Goal: Information Seeking & Learning: Learn about a topic

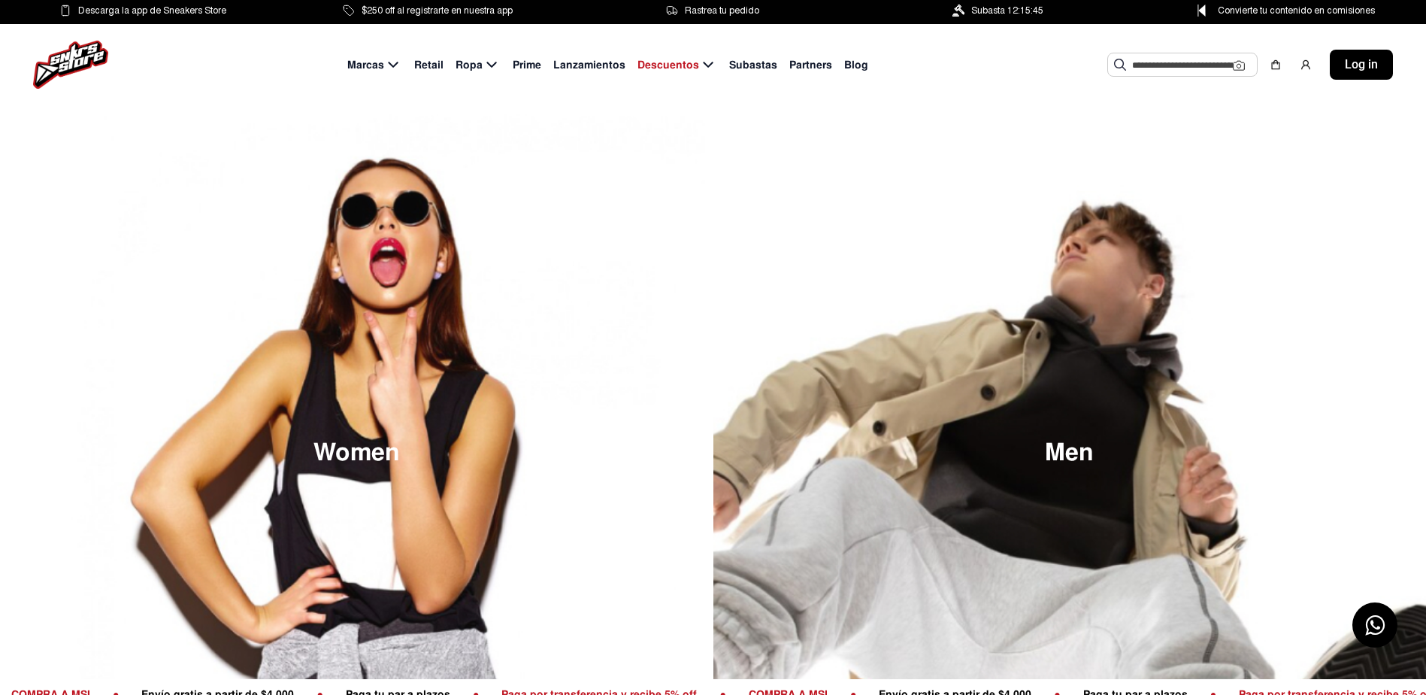
click at [424, 66] on span "Retail" at bounding box center [428, 65] width 29 height 16
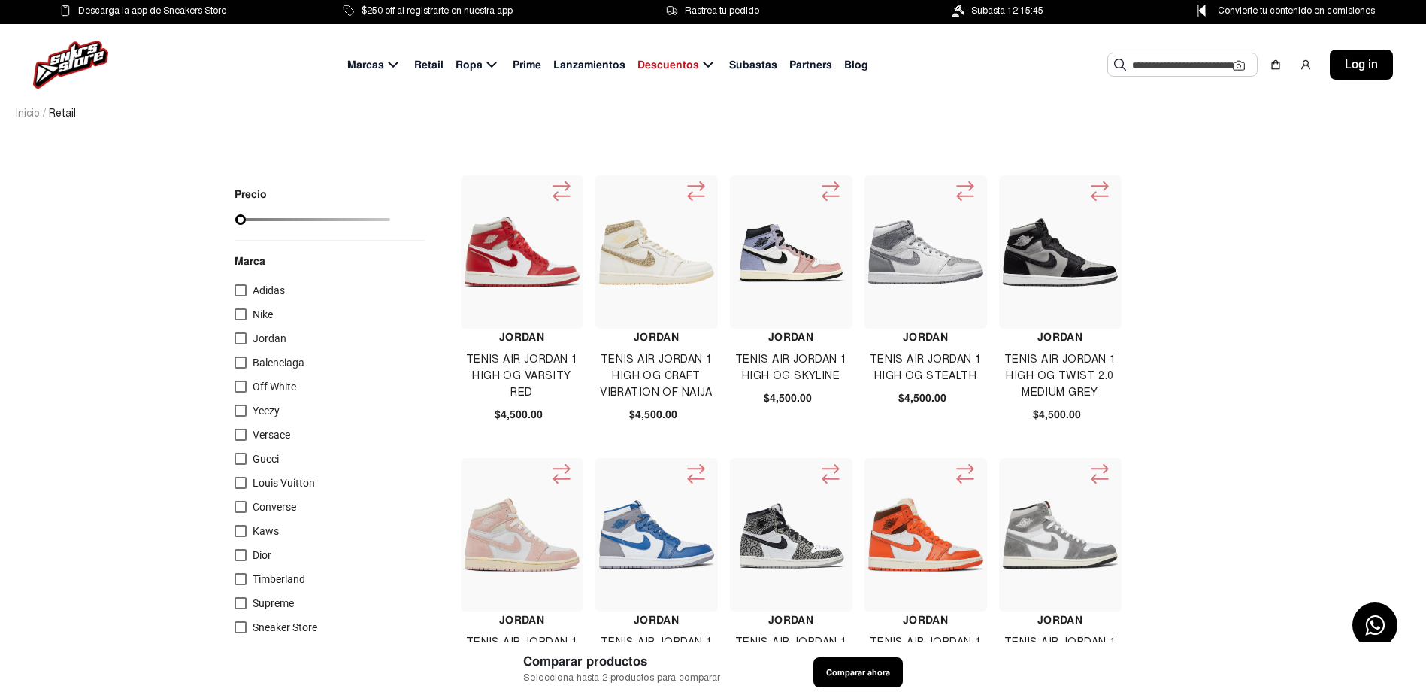
click at [529, 69] on span "Prime" at bounding box center [527, 65] width 29 height 16
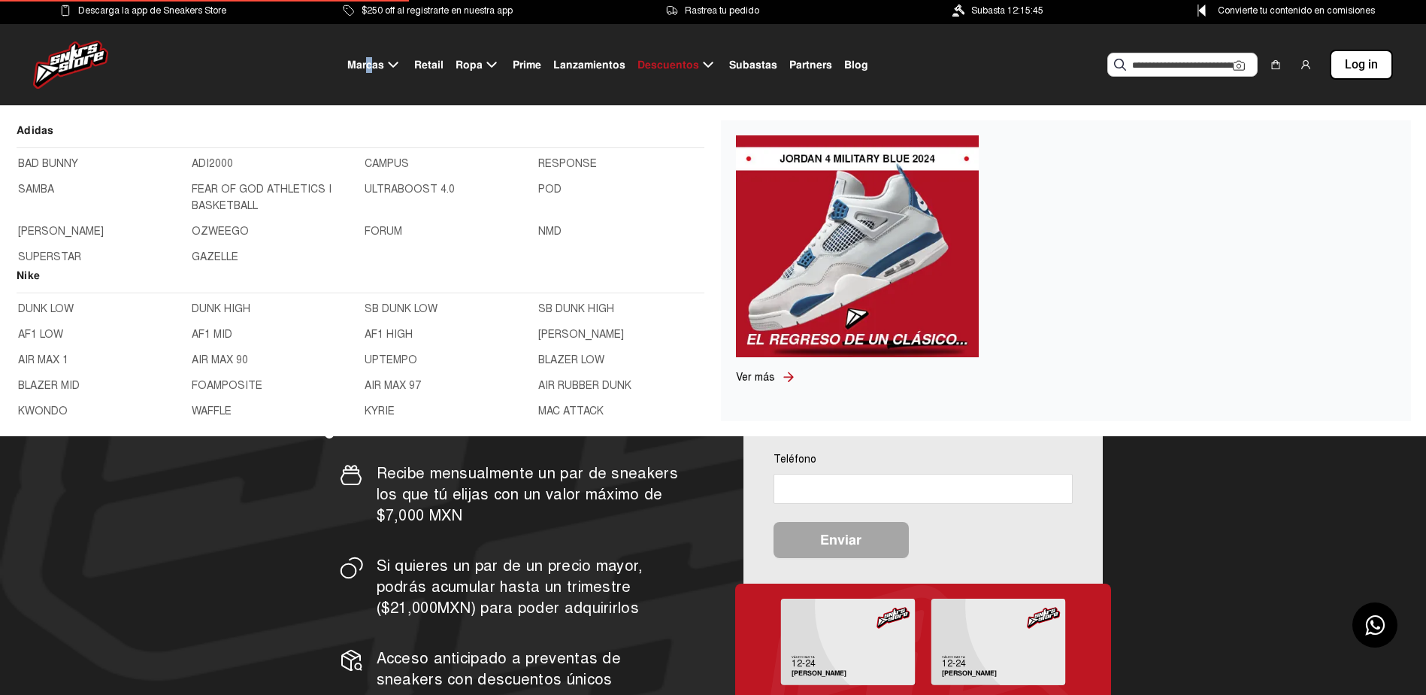
click at [372, 64] on span "Marcas" at bounding box center [365, 65] width 37 height 16
click at [356, 68] on span "Marcas" at bounding box center [365, 65] width 37 height 16
click at [409, 189] on link "ULTRABOOST 4.0" at bounding box center [447, 197] width 165 height 33
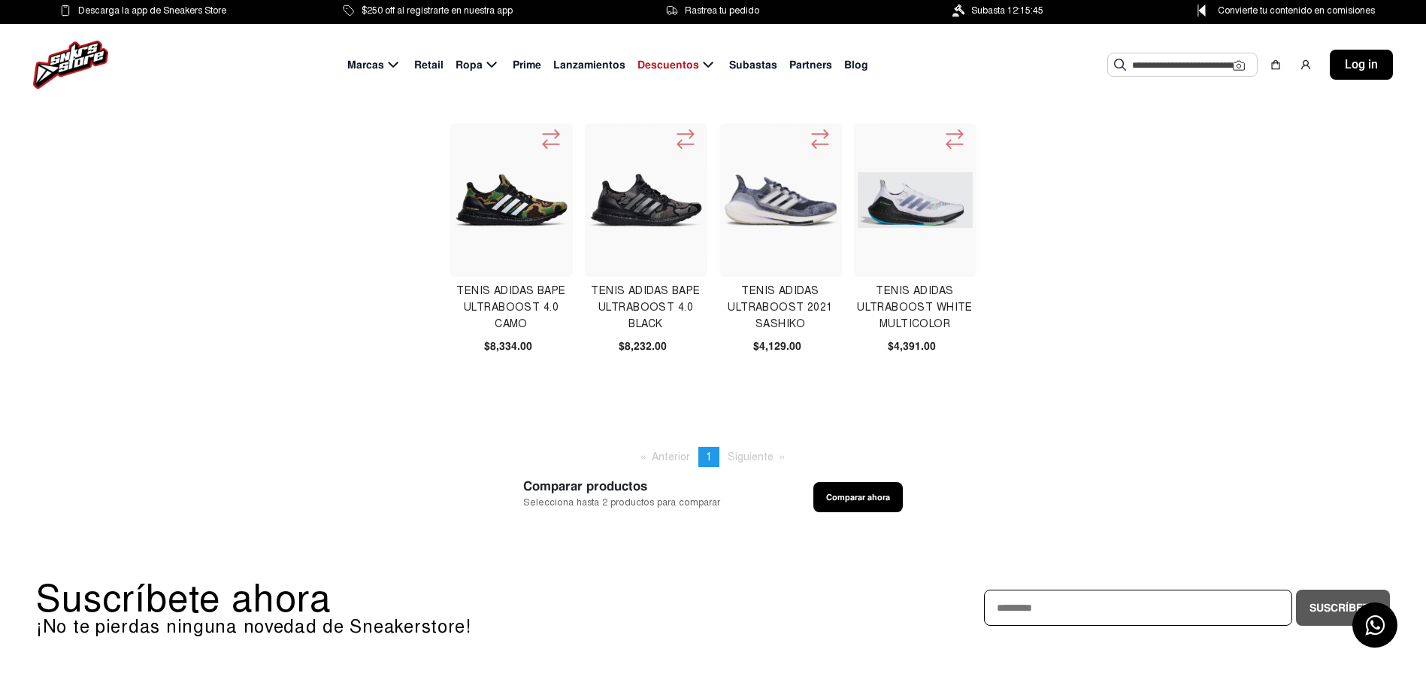
click at [441, 63] on span "Retail" at bounding box center [428, 65] width 29 height 16
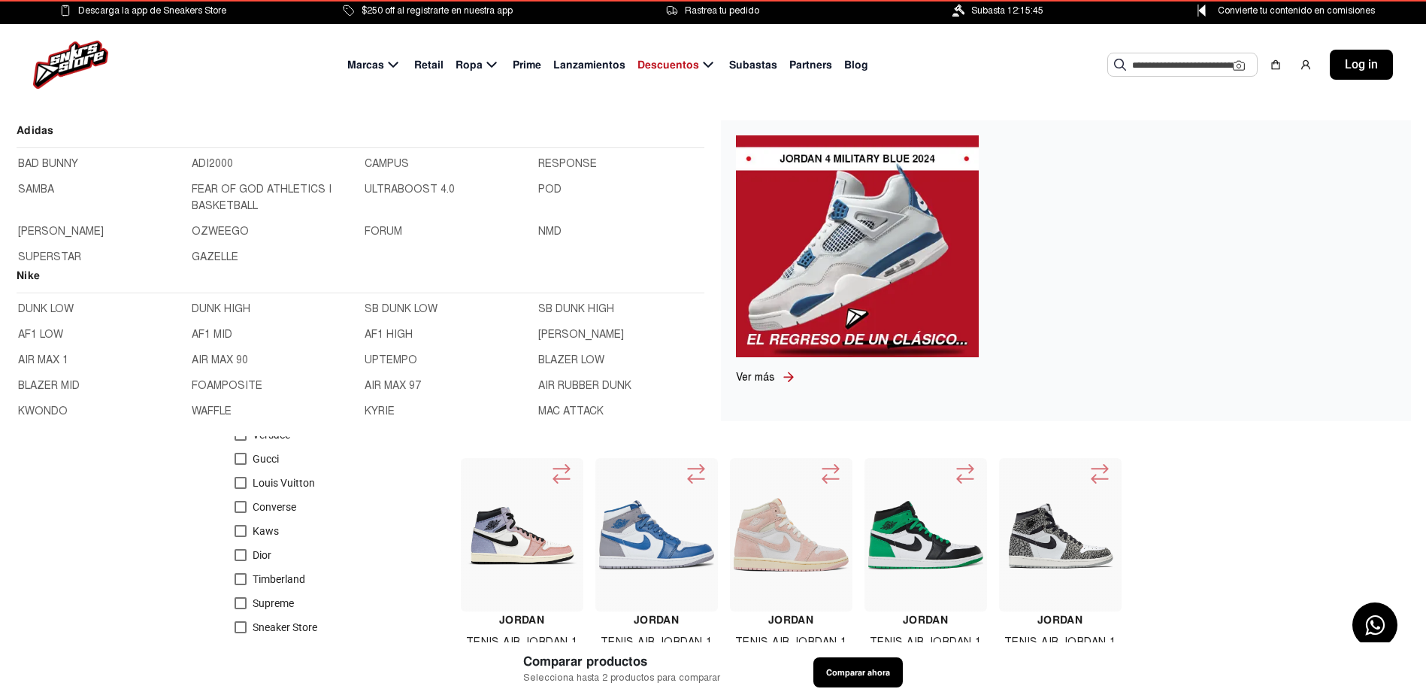
click at [380, 65] on span "Marcas" at bounding box center [365, 65] width 37 height 16
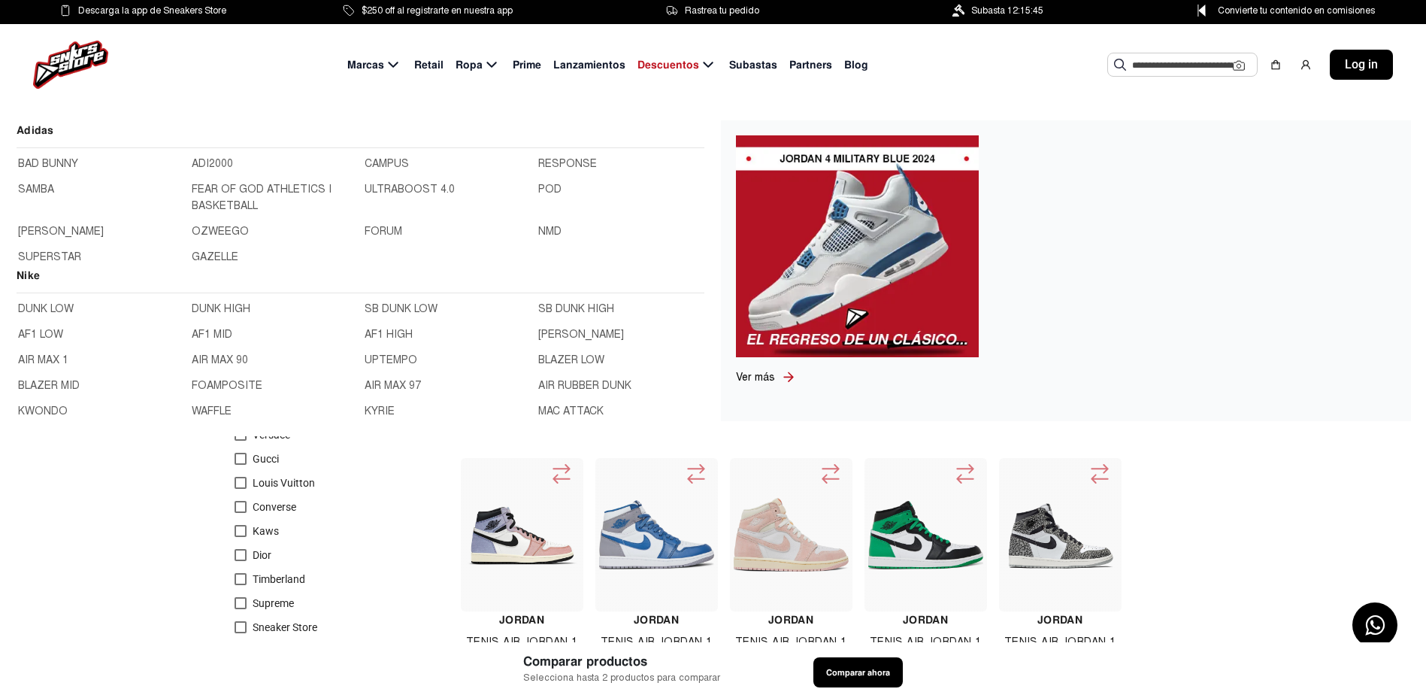
click at [232, 192] on link "FEAR OF GOD ATHLETICS I BASKETBALL" at bounding box center [274, 197] width 165 height 33
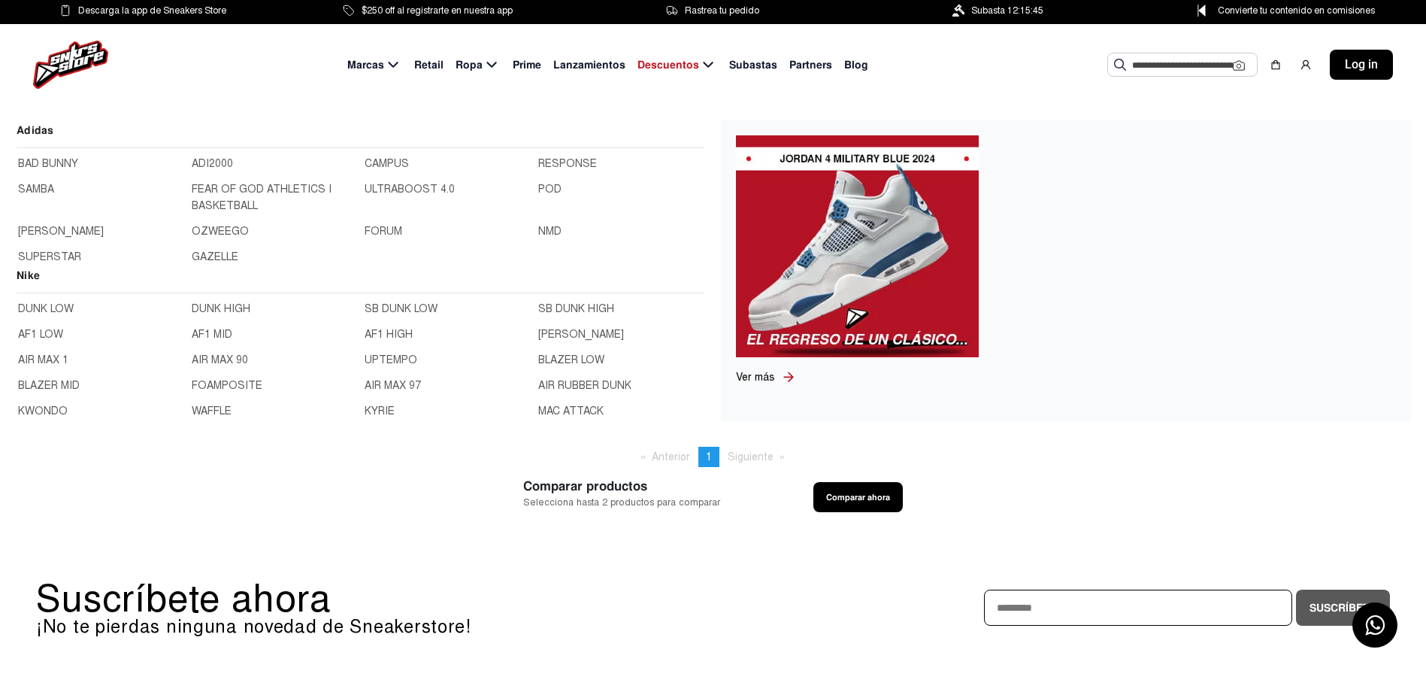
click at [376, 68] on span "Marcas" at bounding box center [365, 65] width 37 height 16
click at [385, 233] on link "FORUM" at bounding box center [447, 231] width 165 height 17
click at [391, 72] on icon at bounding box center [393, 65] width 18 height 19
click at [222, 225] on link "OZWEEGO" at bounding box center [274, 231] width 165 height 17
click at [366, 69] on span "Marcas" at bounding box center [365, 65] width 37 height 16
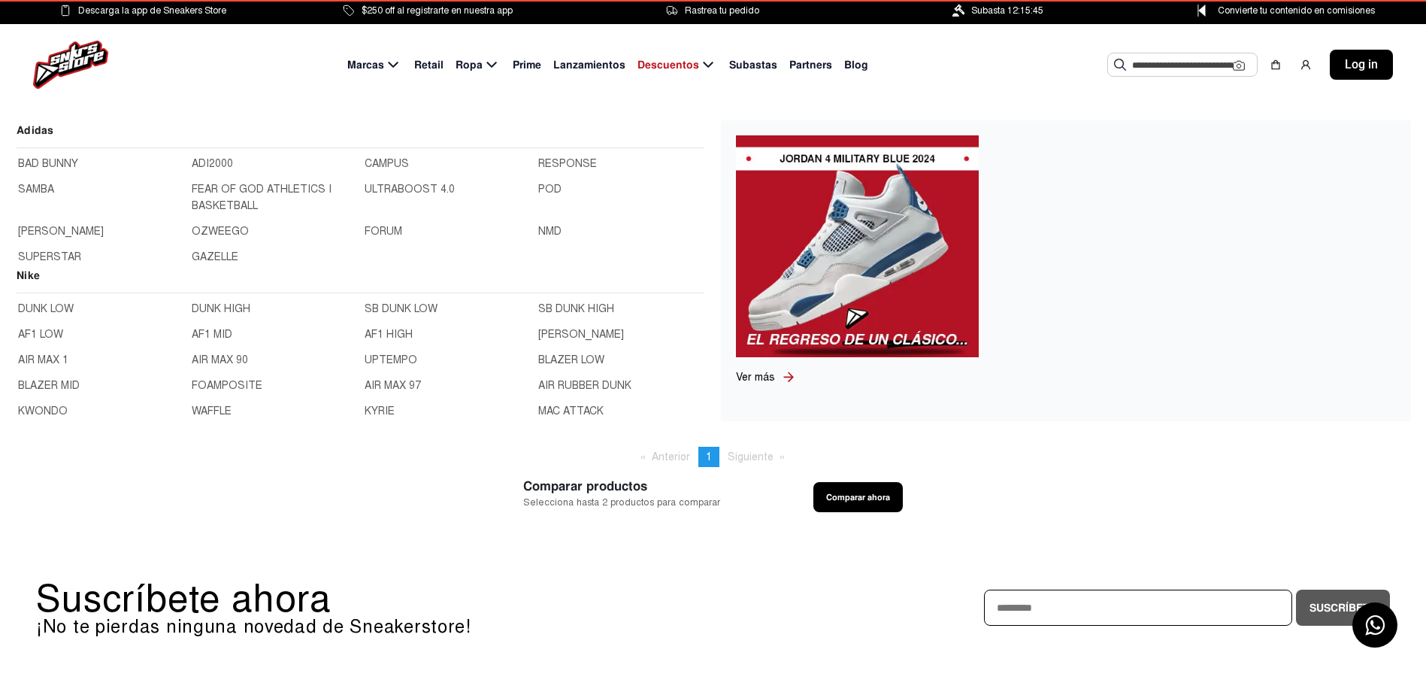
click at [221, 170] on link "ADI2000" at bounding box center [274, 164] width 165 height 17
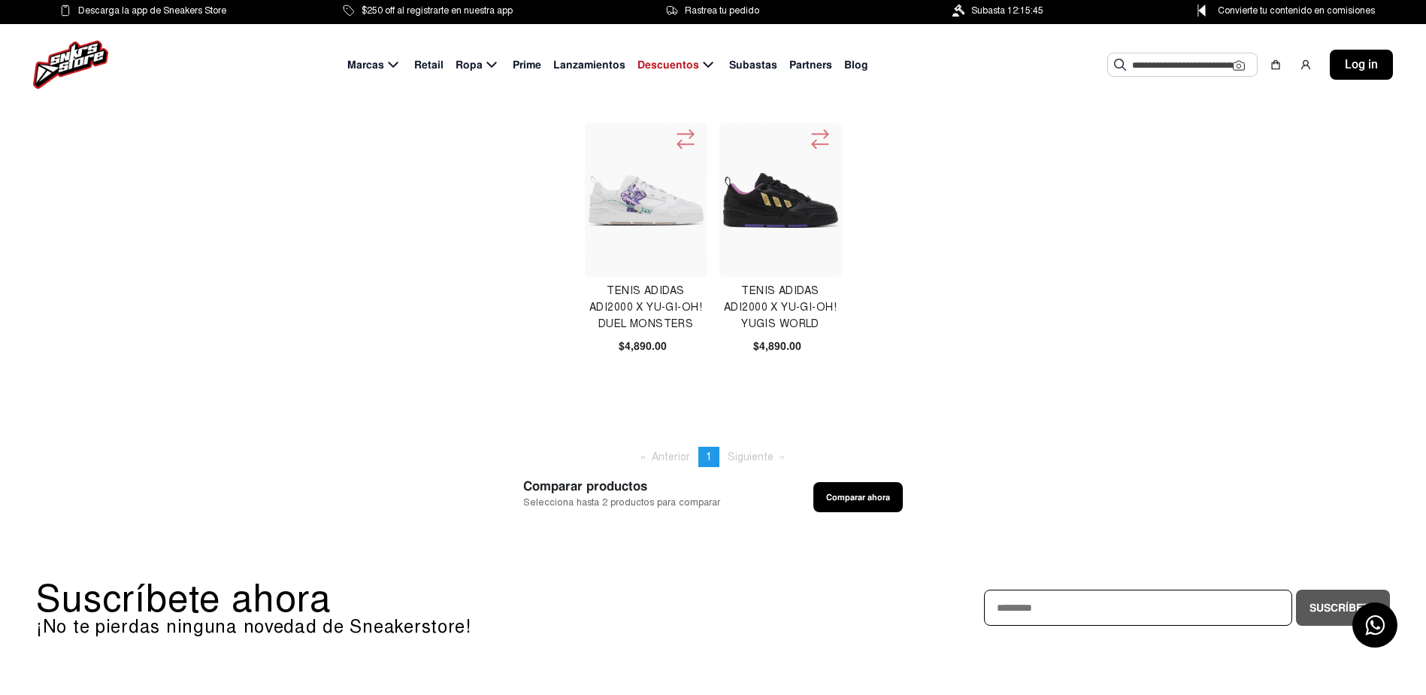
click at [638, 209] on img at bounding box center [647, 200] width 116 height 50
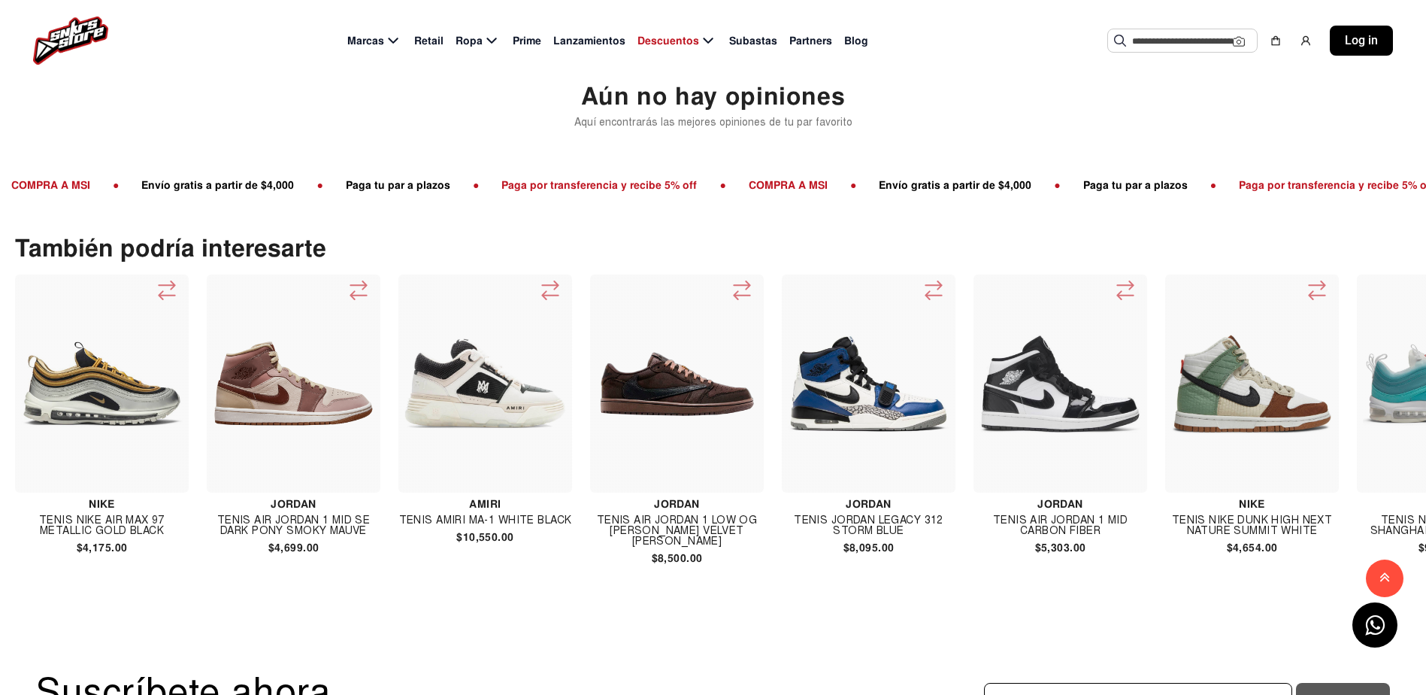
scroll to position [1429, 0]
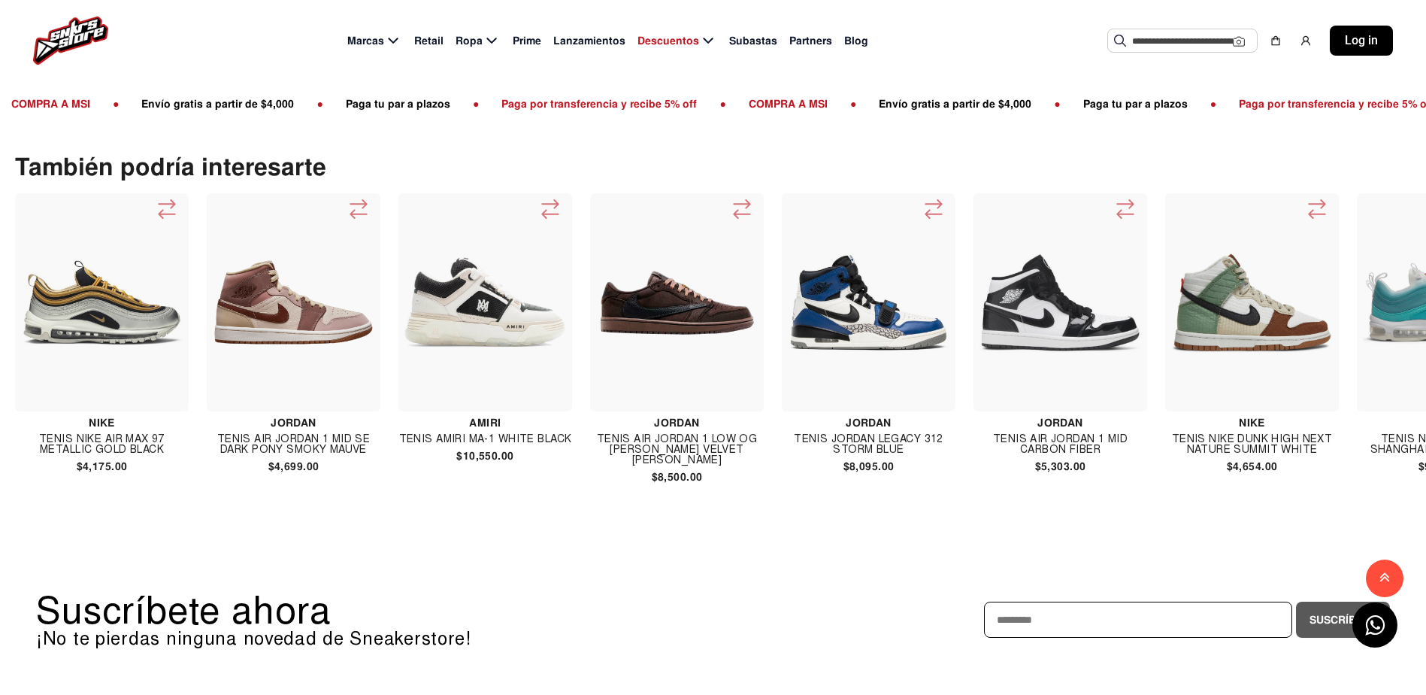
drag, startPoint x: 823, startPoint y: 335, endPoint x: 622, endPoint y: 335, distance: 201.5
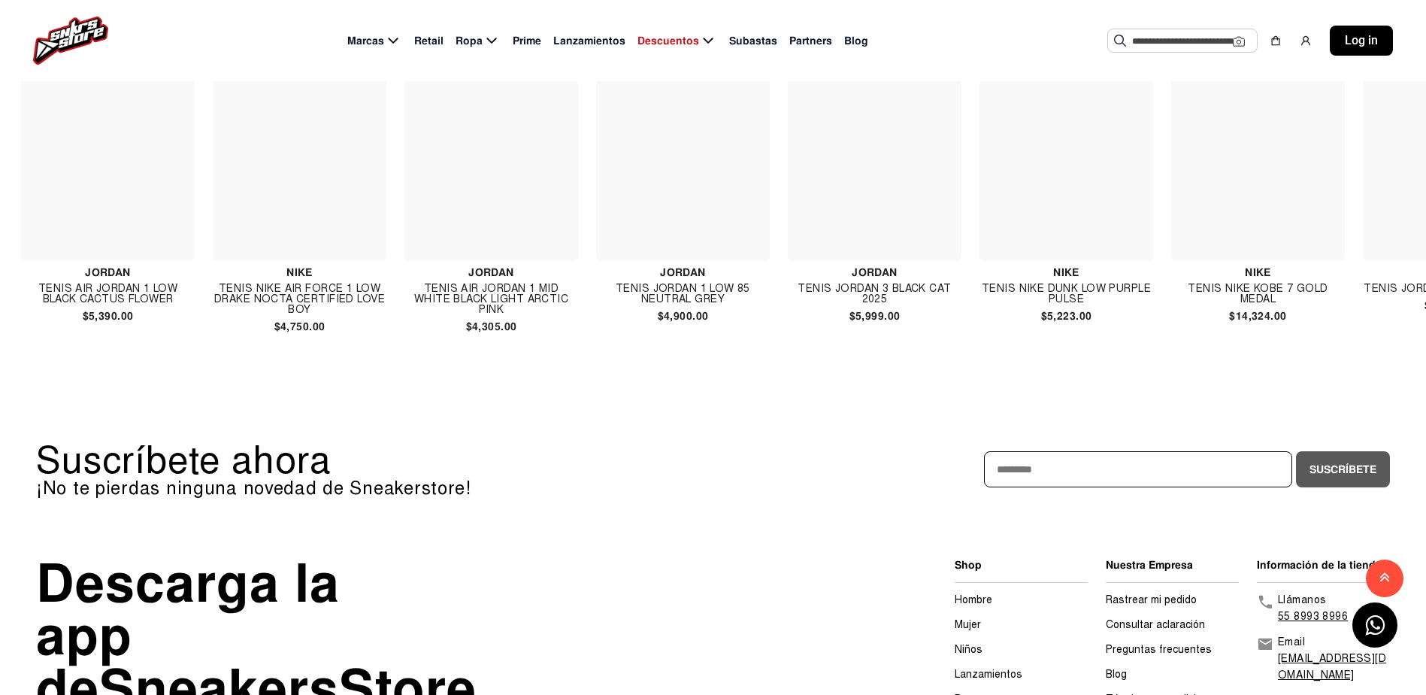
scroll to position [0, 7773]
